Goal: Information Seeking & Learning: Find specific fact

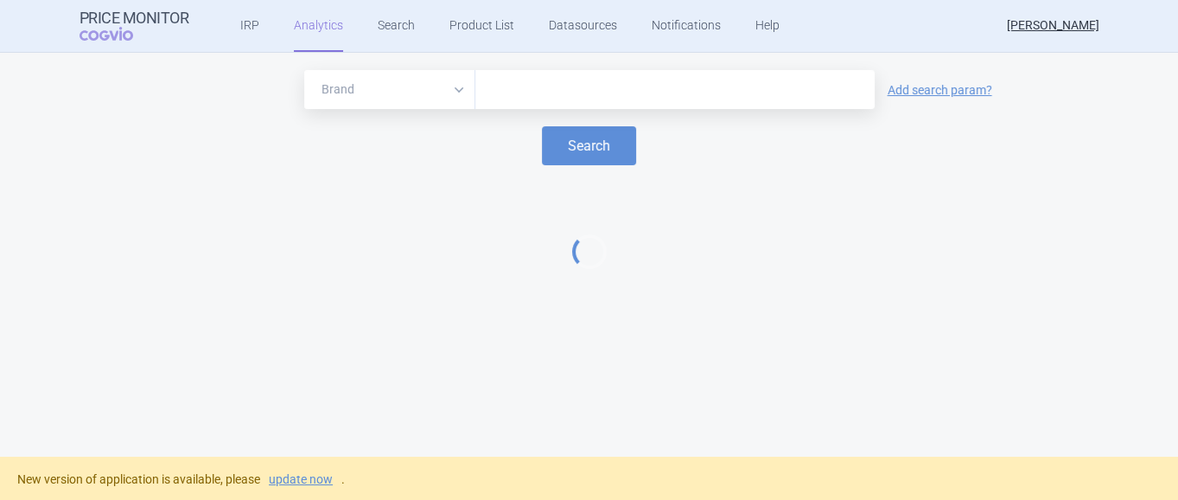
click at [540, 70] on div at bounding box center [674, 89] width 399 height 39
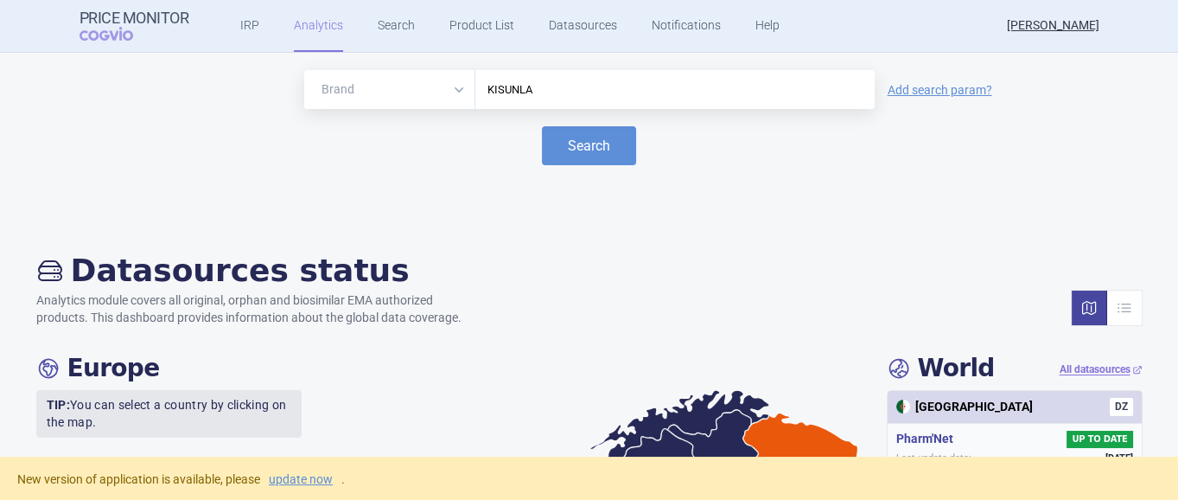
type input "KISUNLA"
click at [542, 126] on button "Search" at bounding box center [589, 145] width 94 height 39
click at [578, 144] on button "Search" at bounding box center [589, 145] width 94 height 39
click at [592, 150] on button "Search" at bounding box center [589, 145] width 94 height 39
click at [387, 16] on link "Search" at bounding box center [396, 26] width 37 height 52
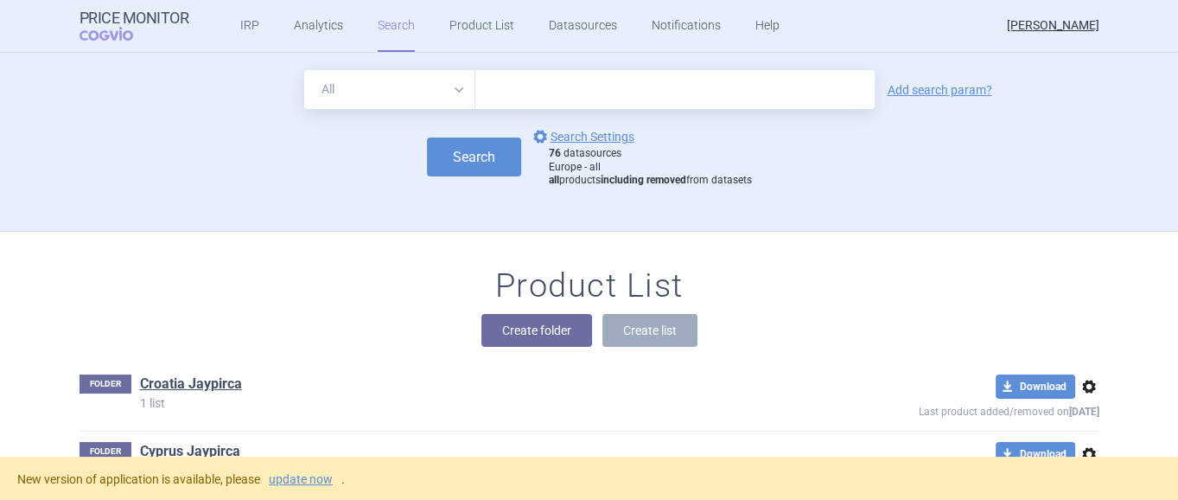
click at [519, 95] on input "text" at bounding box center [674, 89] width 399 height 39
type input "KISUNLA"
click button "Search" at bounding box center [474, 156] width 94 height 39
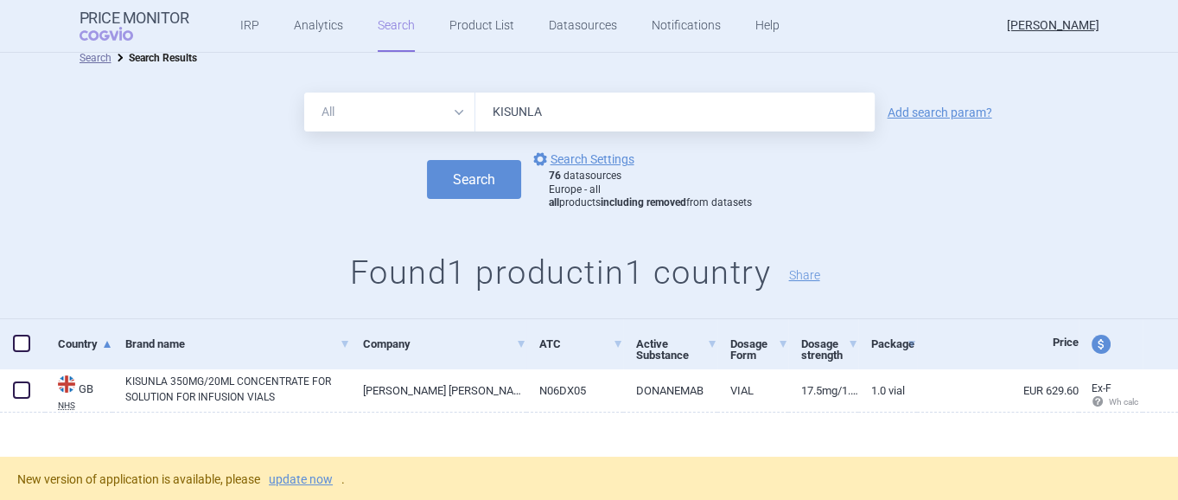
scroll to position [23, 0]
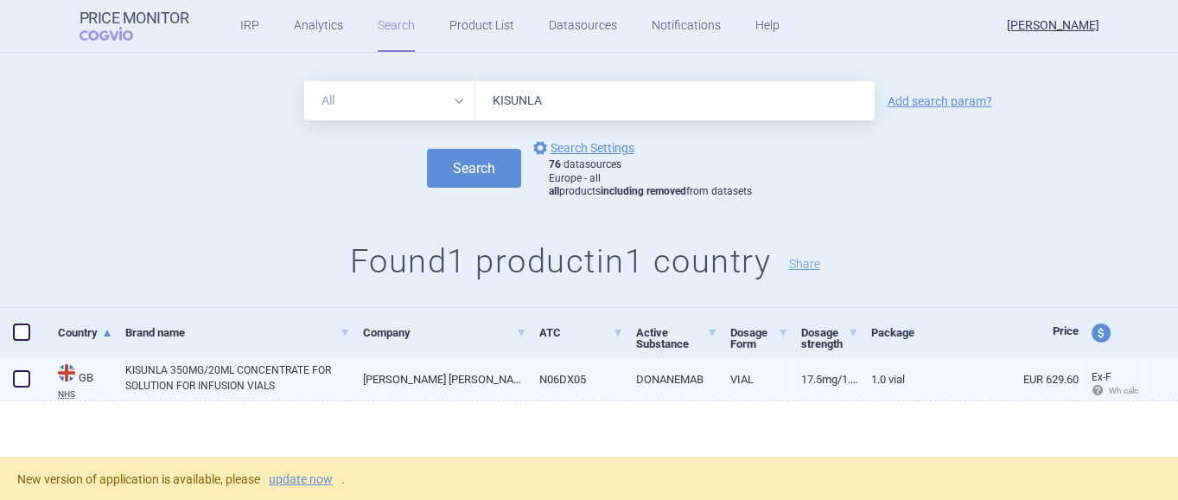
click at [194, 385] on link "KISUNLA 350MG/20ML CONCENTRATE FOR SOLUTION FOR INFUSION VIALS" at bounding box center [237, 377] width 225 height 31
select select "EUR"
